Goal: Task Accomplishment & Management: Manage account settings

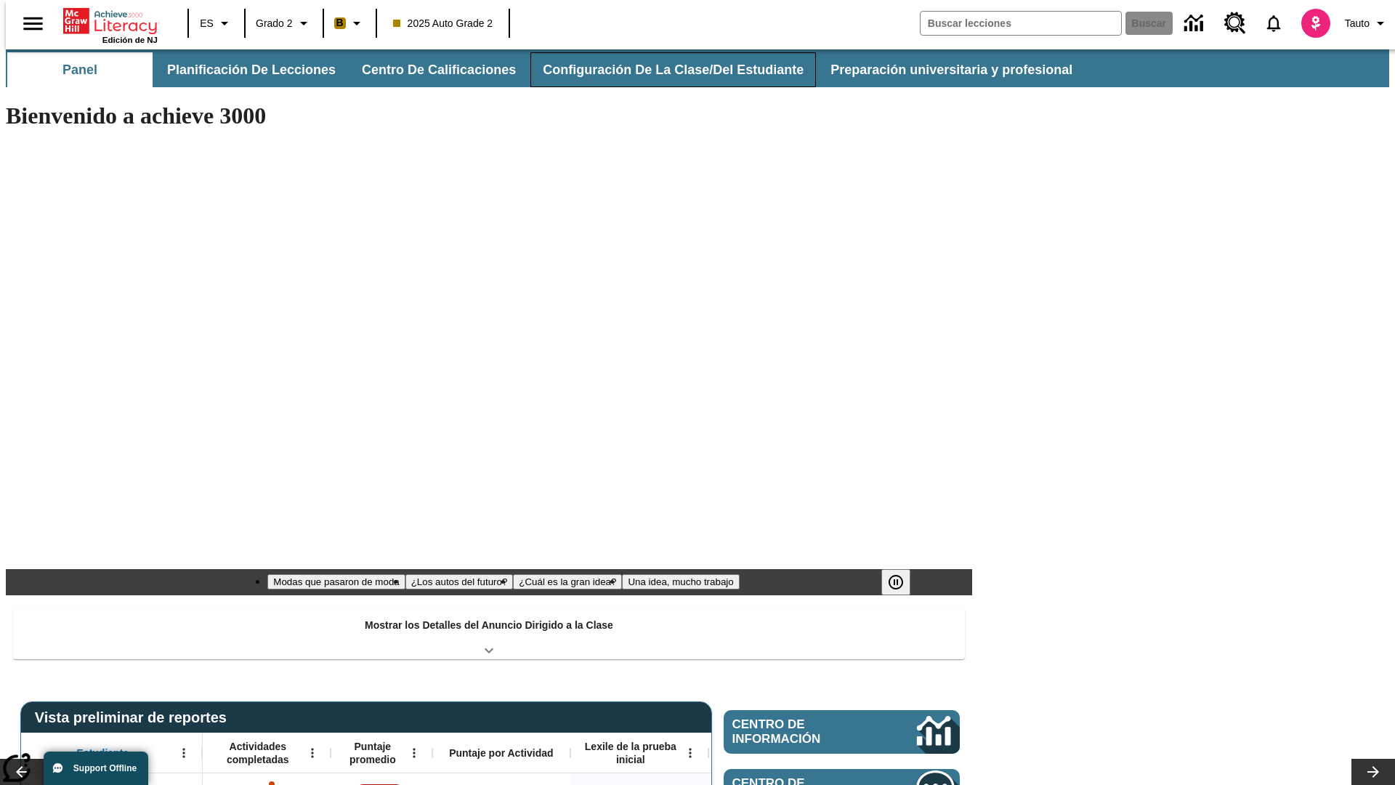
click at [658, 70] on button "Configuración de la clase/del estudiante" at bounding box center [673, 69] width 286 height 35
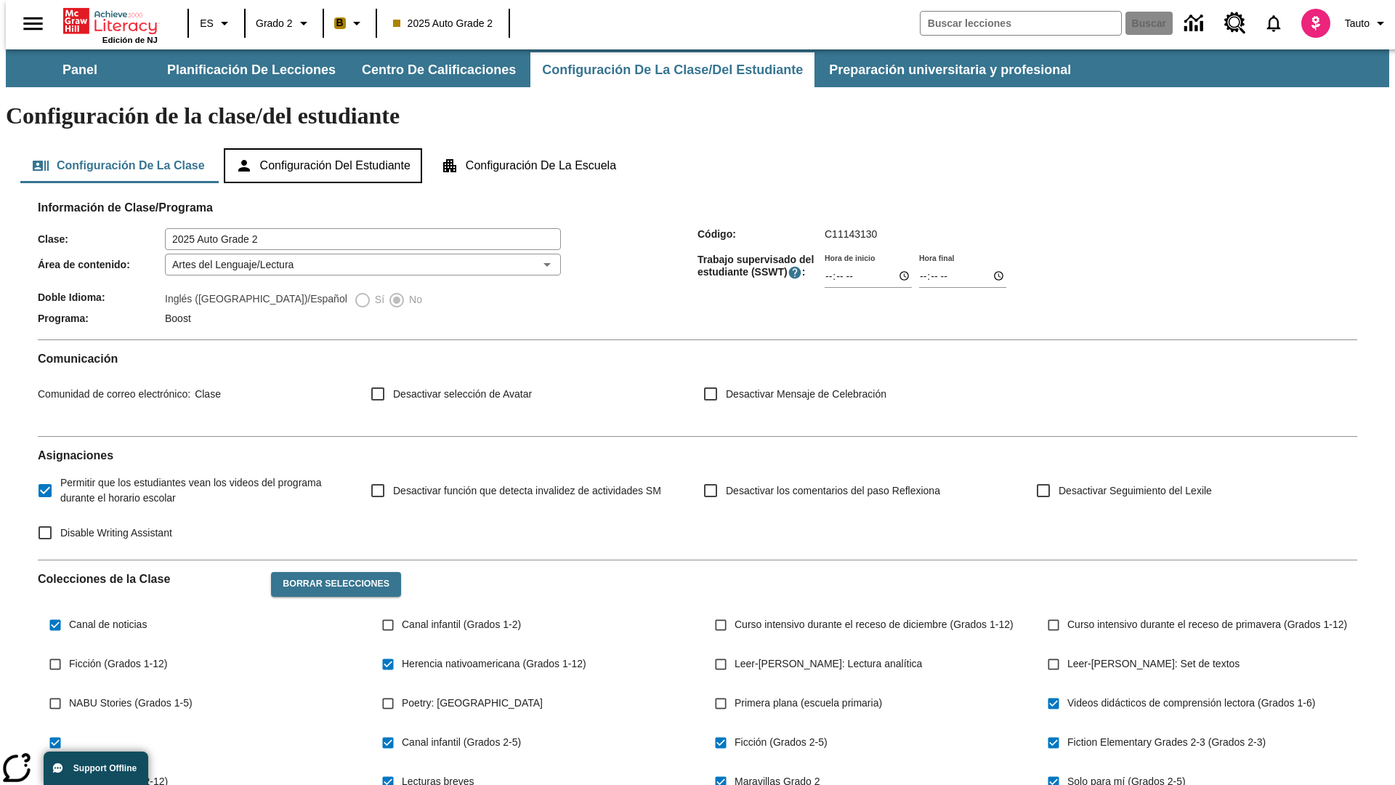
click at [324, 148] on button "Configuración del estudiante" at bounding box center [323, 165] width 198 height 35
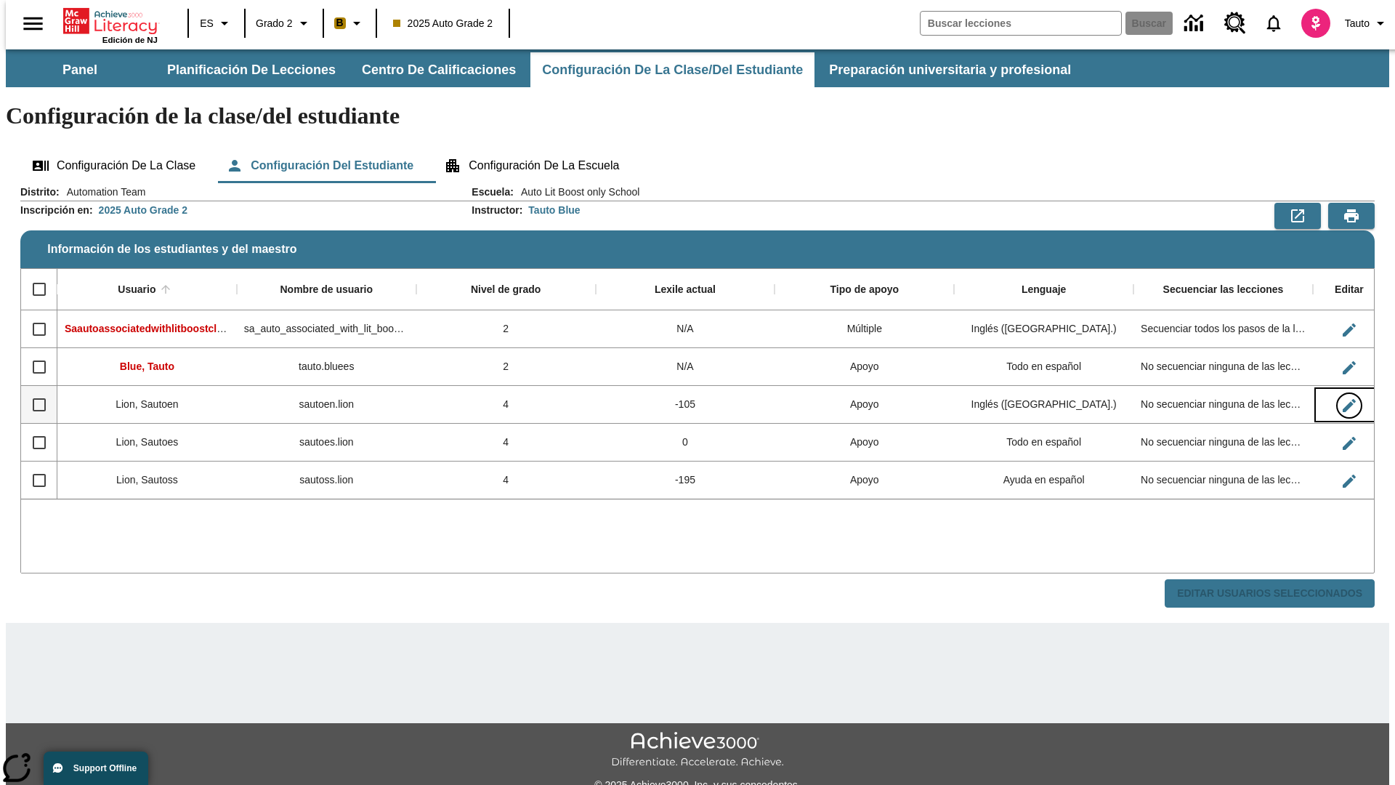
click at [1343, 399] on icon "Editar Usuario" at bounding box center [1349, 405] width 13 height 13
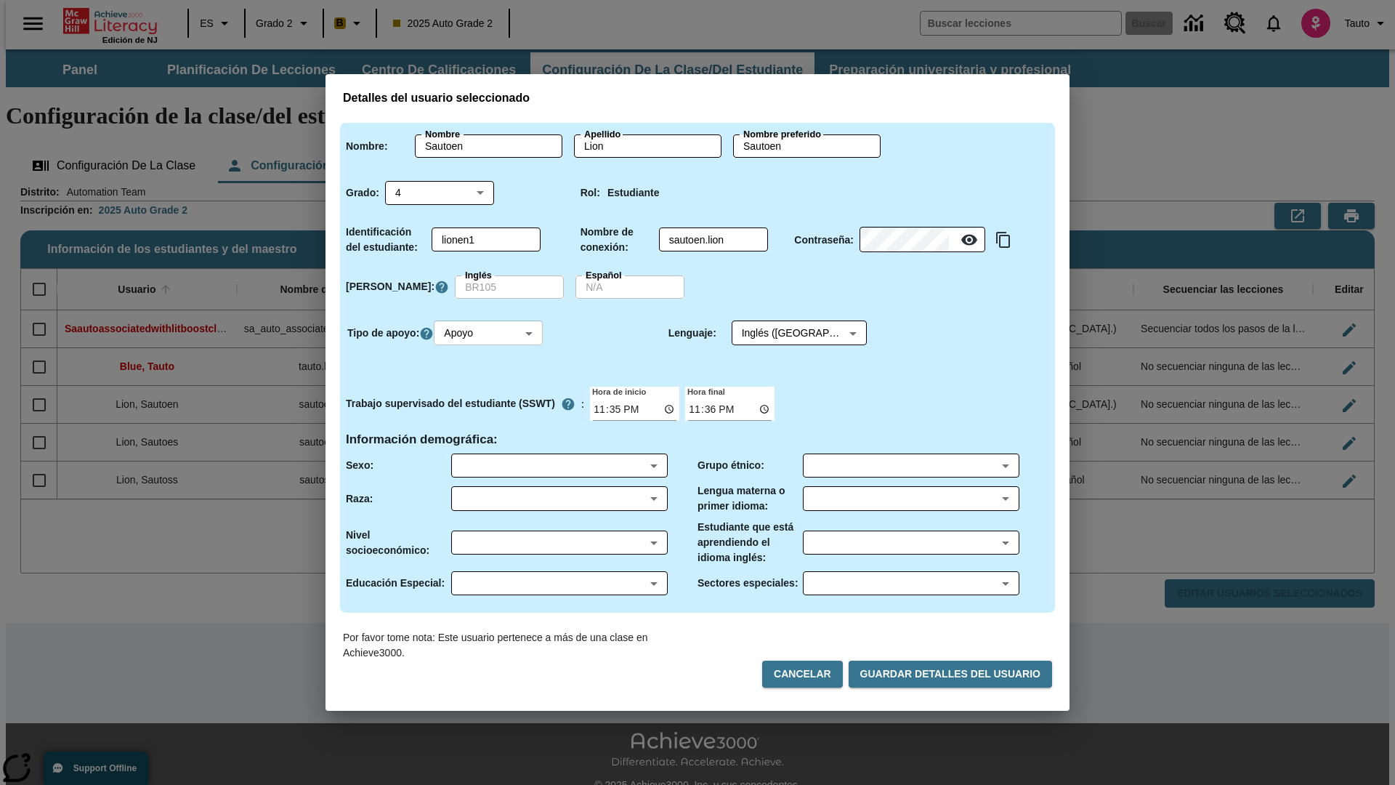
click at [490, 333] on body "Saltar al contenido principal Edición de NJ ES Grado 2 B 2025 Auto Grade 2 Busc…" at bounding box center [697, 432] width 1383 height 767
click at [490, 387] on li "Apoyo" at bounding box center [490, 387] width 109 height 24
click at [785, 333] on body "Saltar al contenido principal Edición de NJ ES Grado 2 B 2025 Auto Grade 2 Busc…" at bounding box center [697, 432] width 1383 height 767
click at [490, 333] on body "Saltar al contenido principal Edición de NJ ES Grado 2 B 2025 Auto Grade 2 Busc…" at bounding box center [697, 432] width 1383 height 767
click at [490, 411] on li "Enriquecimiento" at bounding box center [490, 411] width 109 height 24
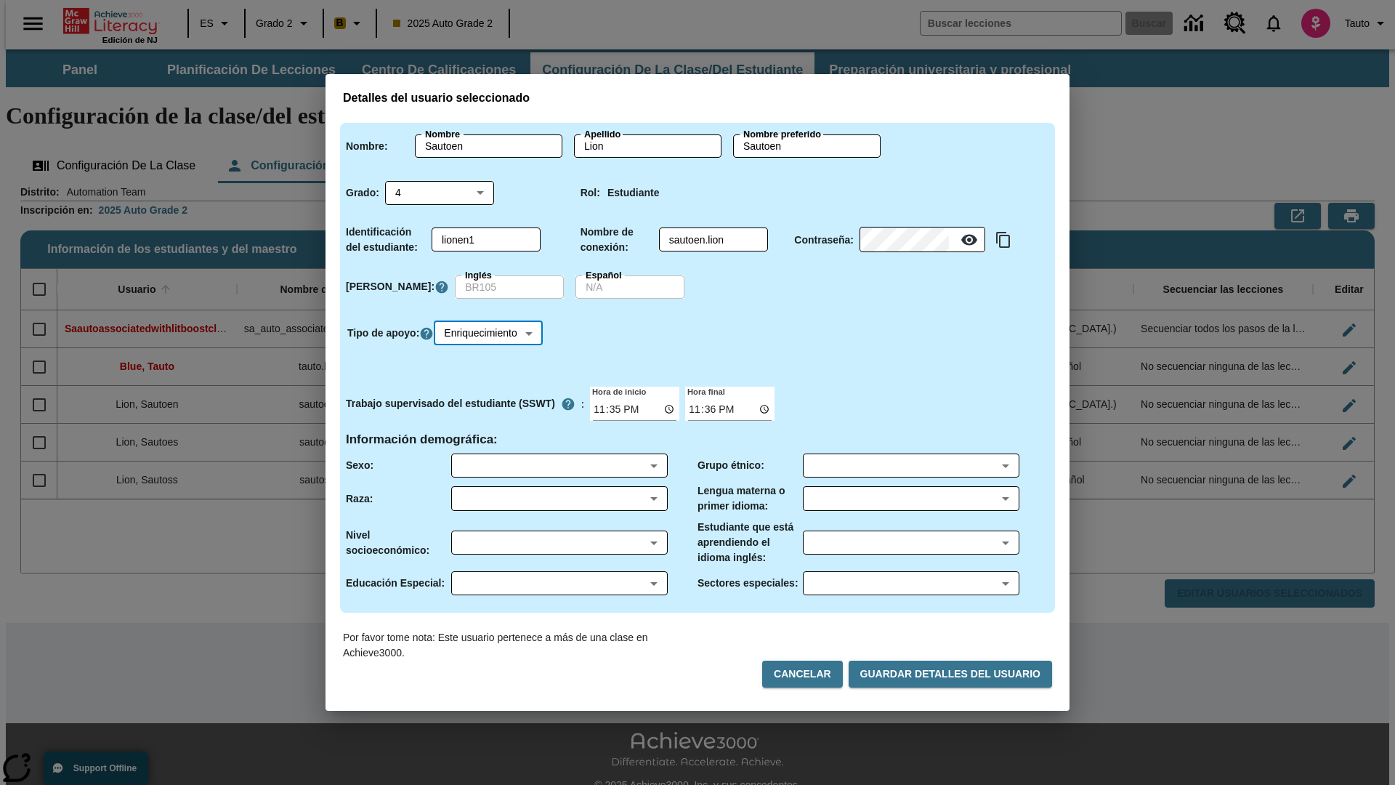
click at [493, 333] on body "Saltar al contenido principal Edición de NJ ES Grado 2 B 2025 Auto Grade 2 Busc…" at bounding box center [697, 432] width 1383 height 767
click at [493, 363] on li "Estándar" at bounding box center [493, 363] width 114 height 24
click at [490, 333] on body "Saltar al contenido principal Edición de NJ ES Grado 2 B 2025 Auto Grade 2 Busc…" at bounding box center [697, 432] width 1383 height 767
click at [490, 435] on li "Múltiple" at bounding box center [490, 435] width 109 height 24
type input "M"
